Goal: Check status: Check status

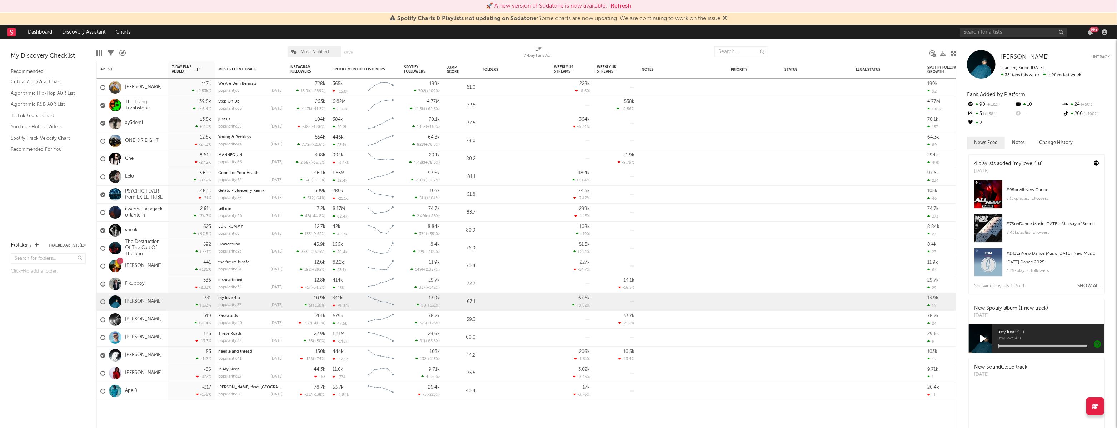
click at [623, 4] on button "Refresh" at bounding box center [621, 6] width 21 height 9
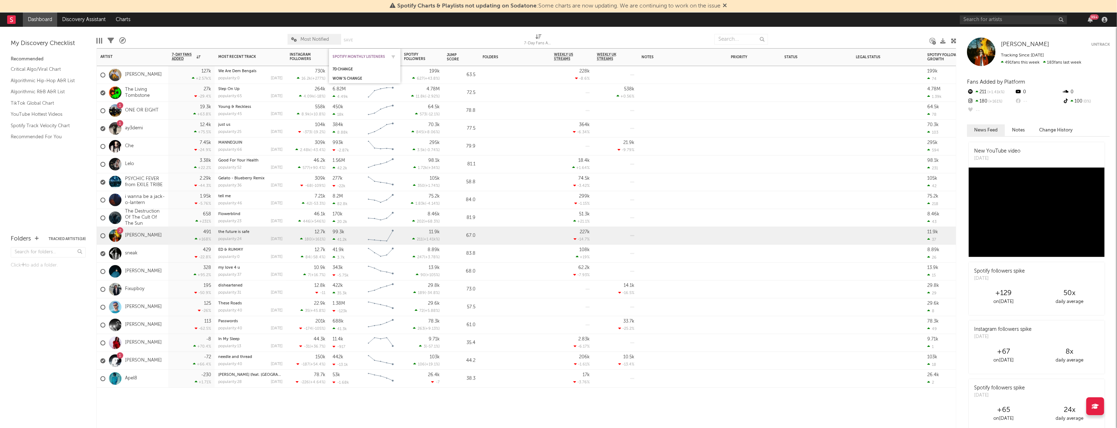
click at [373, 56] on div "Spotify Monthly Listeners" at bounding box center [360, 57] width 54 height 4
